Goal: Information Seeking & Learning: Learn about a topic

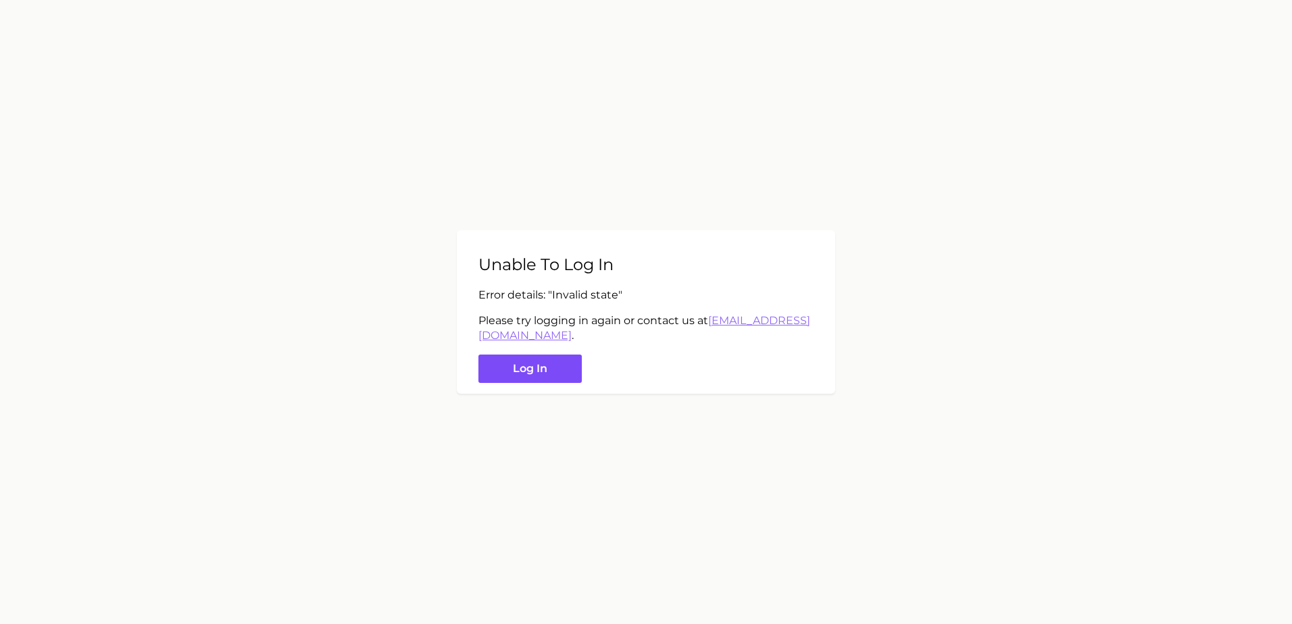
click at [542, 368] on button "Log in" at bounding box center [530, 369] width 103 height 29
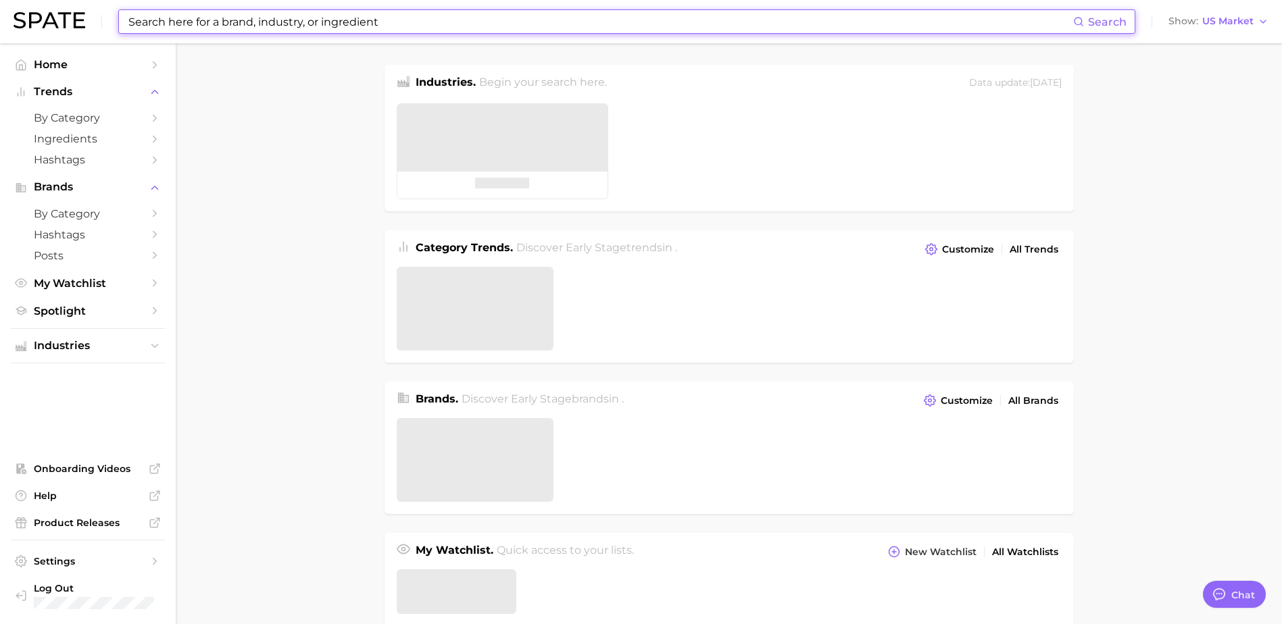
click at [477, 26] on input at bounding box center [600, 21] width 946 height 23
type textarea "x"
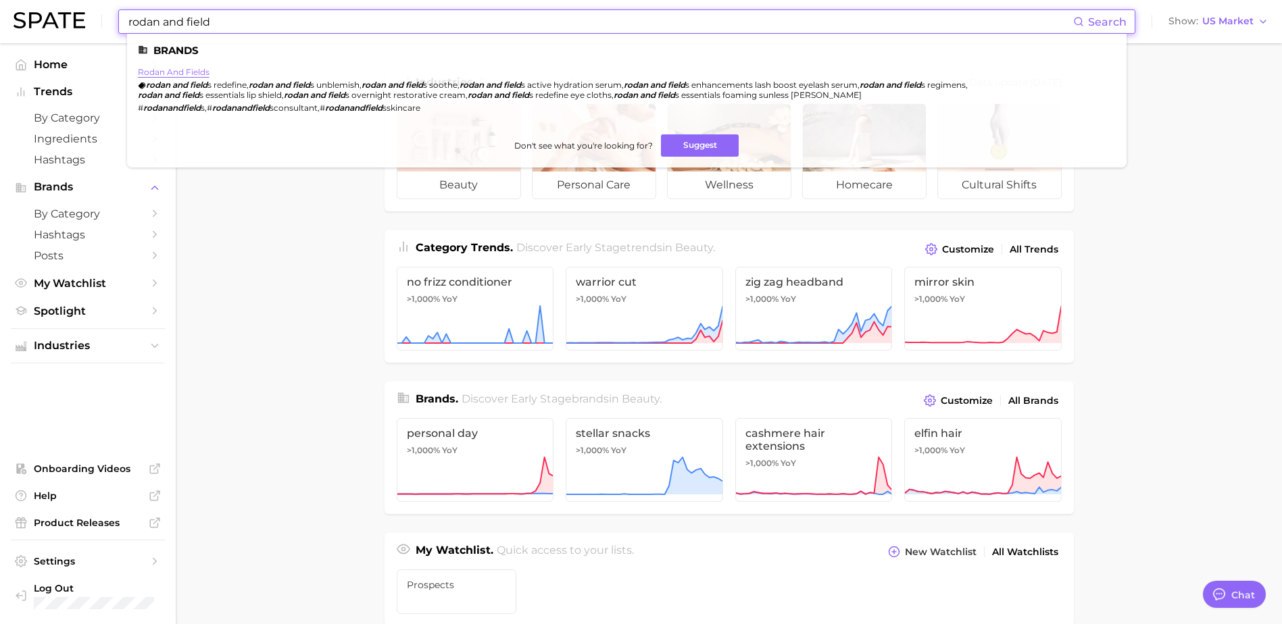
type input "rodan and field"
click at [158, 68] on link "rodan and fields" at bounding box center [174, 72] width 72 height 10
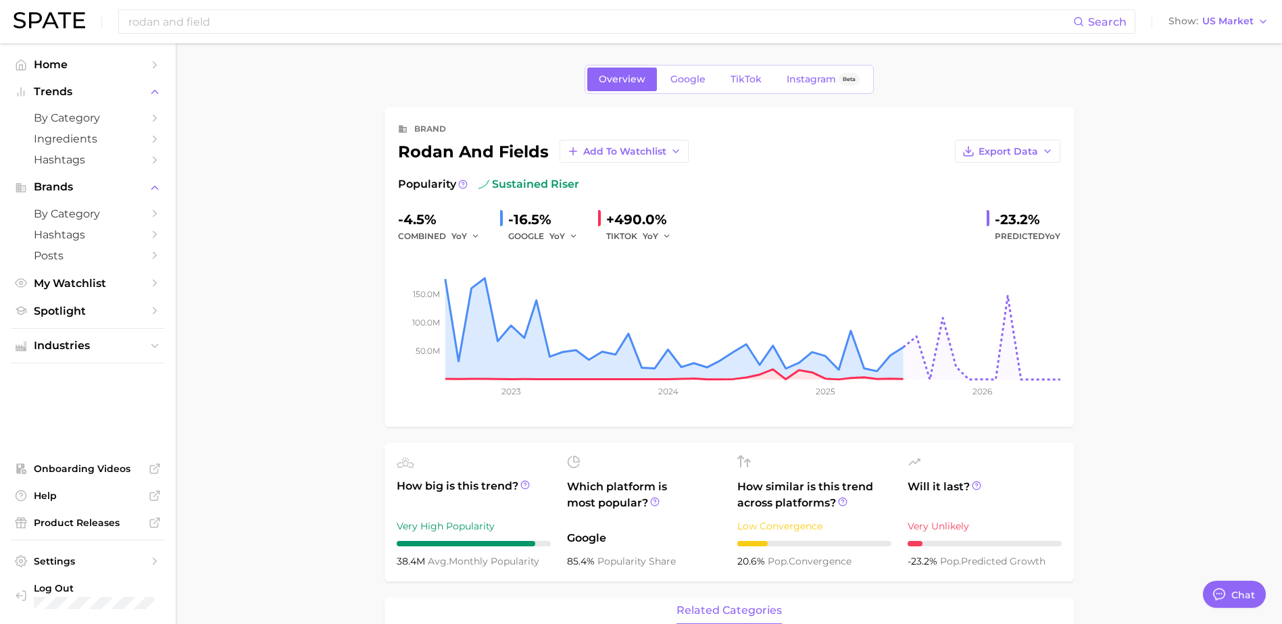
type textarea "x"
